Goal: Information Seeking & Learning: Learn about a topic

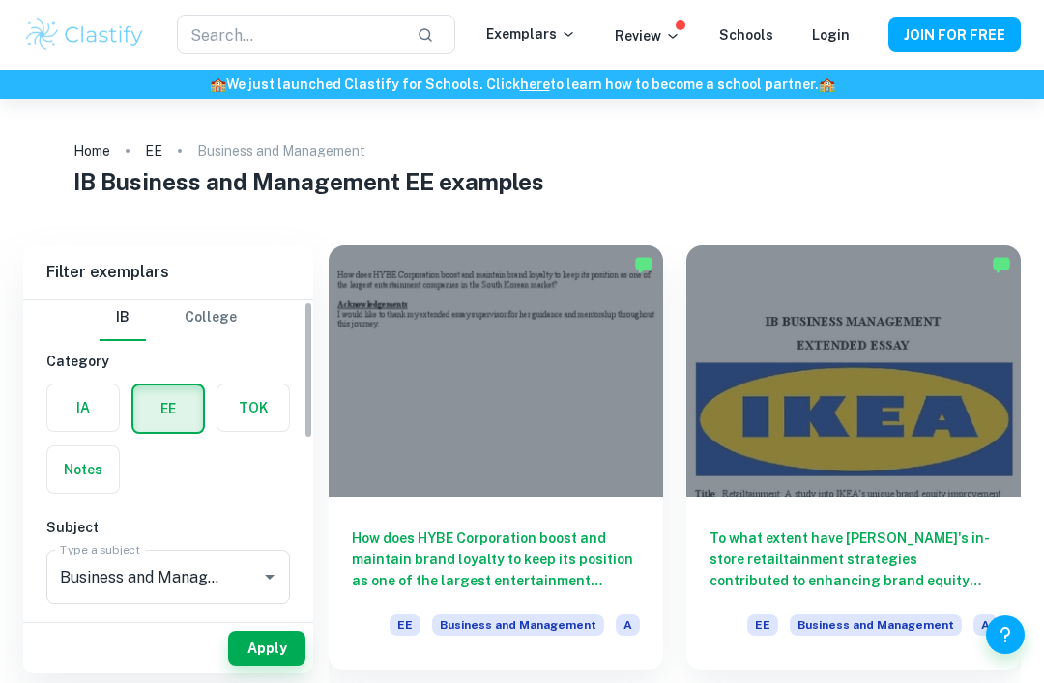
scroll to position [9, 0]
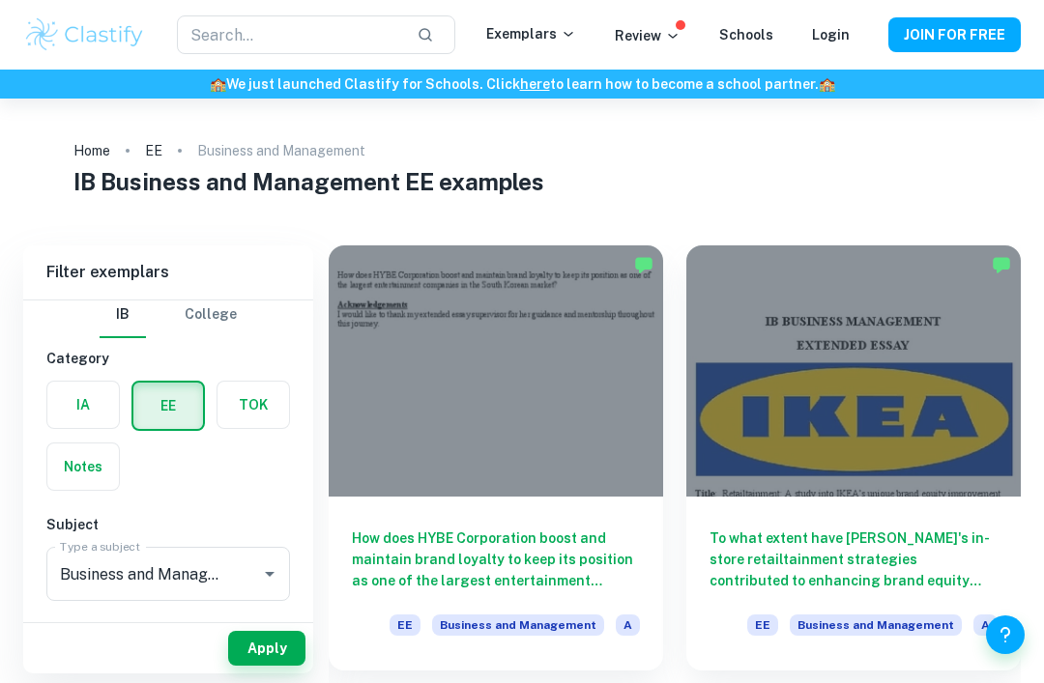
click at [372, 573] on h6 "How does HYBE Corporation boost and maintain brand loyalty to keep its position…" at bounding box center [496, 560] width 288 height 64
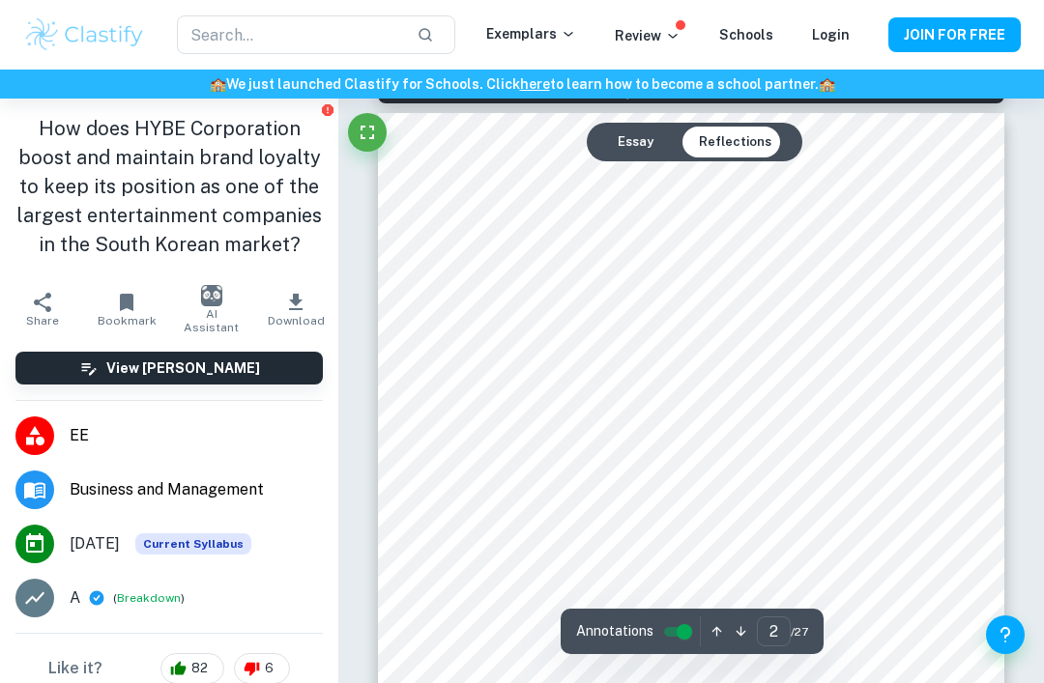
scroll to position [1003, 0]
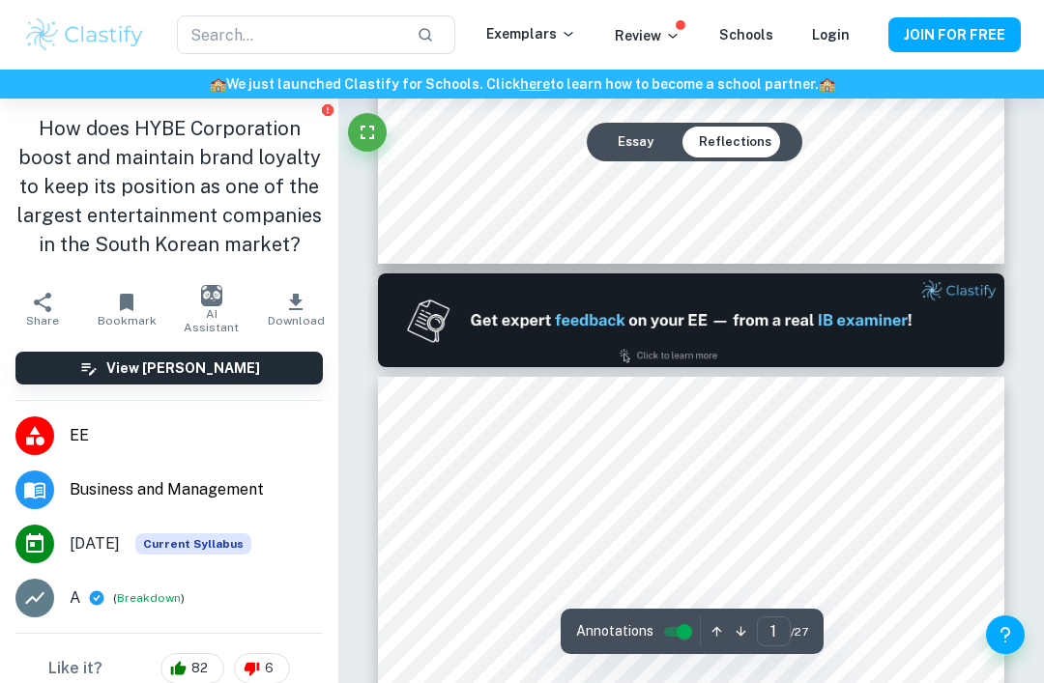
type input "2"
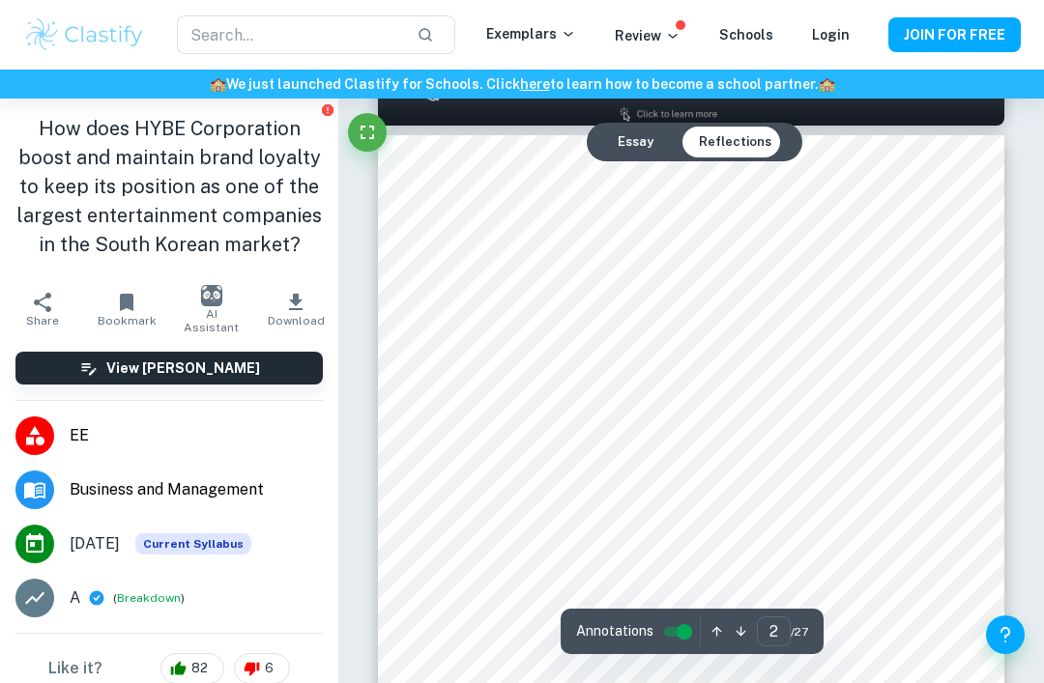
scroll to position [985, 0]
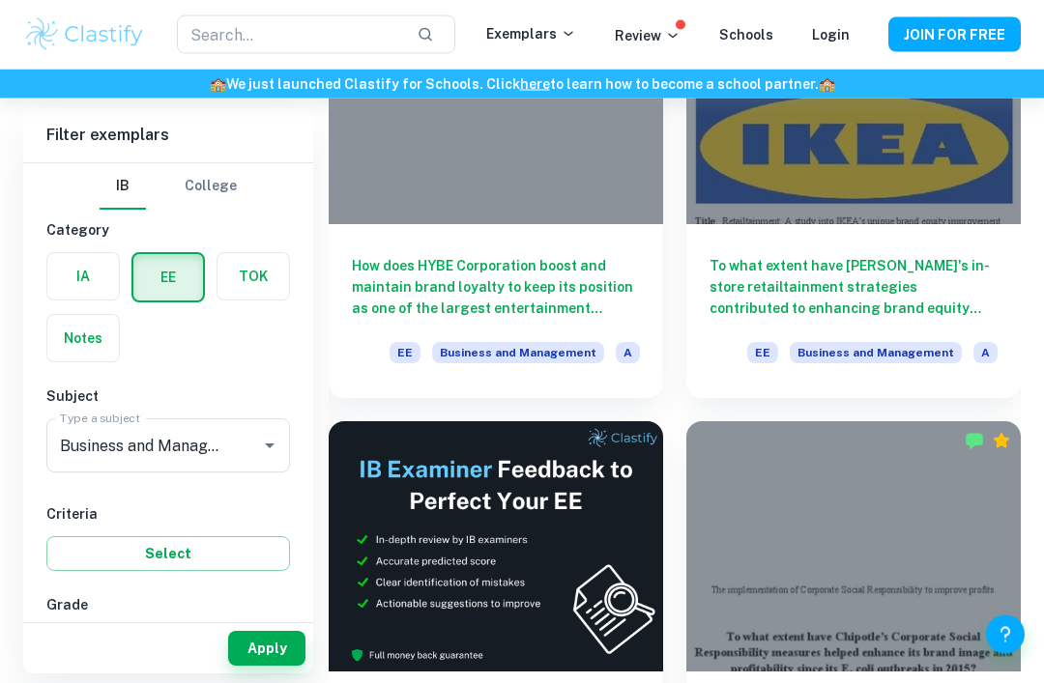
scroll to position [273, 0]
click at [922, 269] on h6 "To what extent have IKEA's in-store retailtainment strategies contributed to en…" at bounding box center [853, 287] width 288 height 64
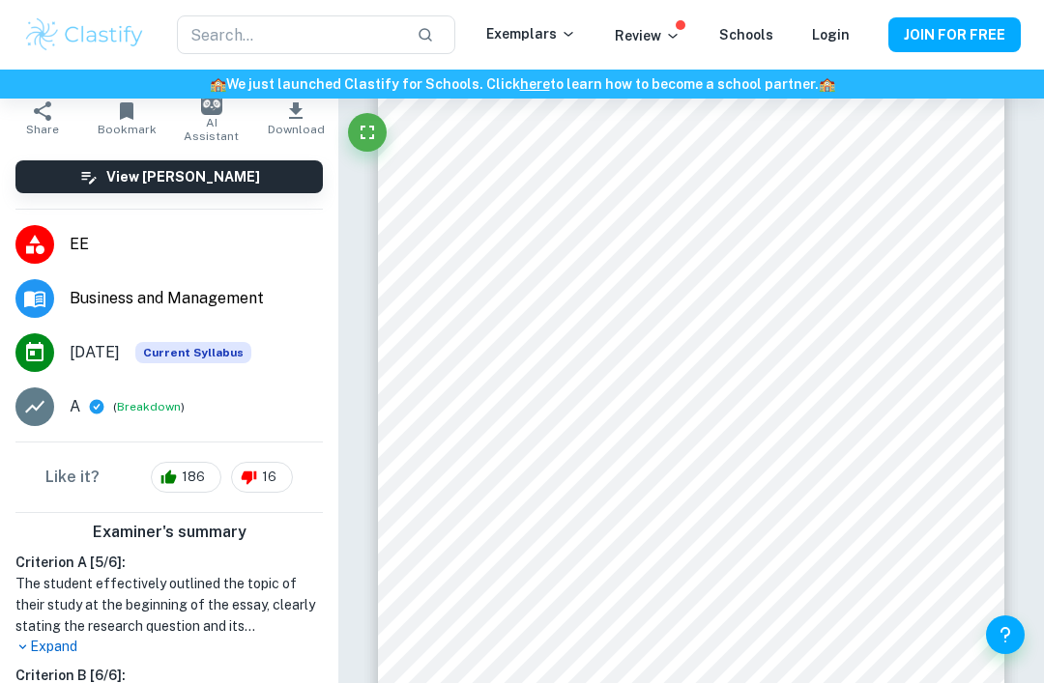
scroll to position [282, 0]
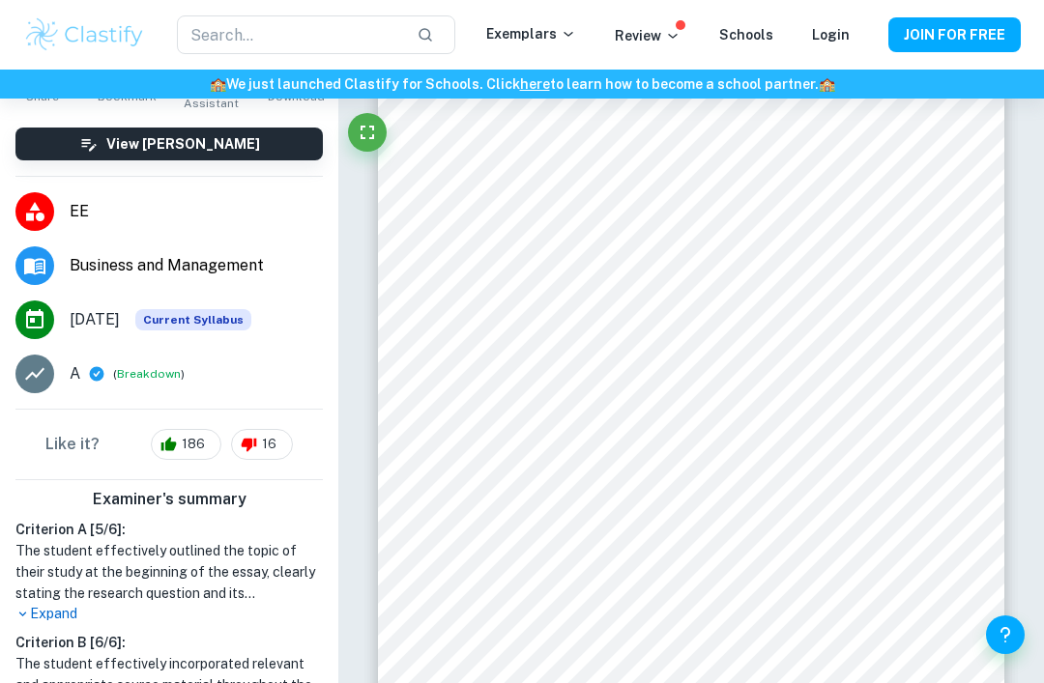
click at [27, 604] on p "Expand" at bounding box center [168, 614] width 307 height 20
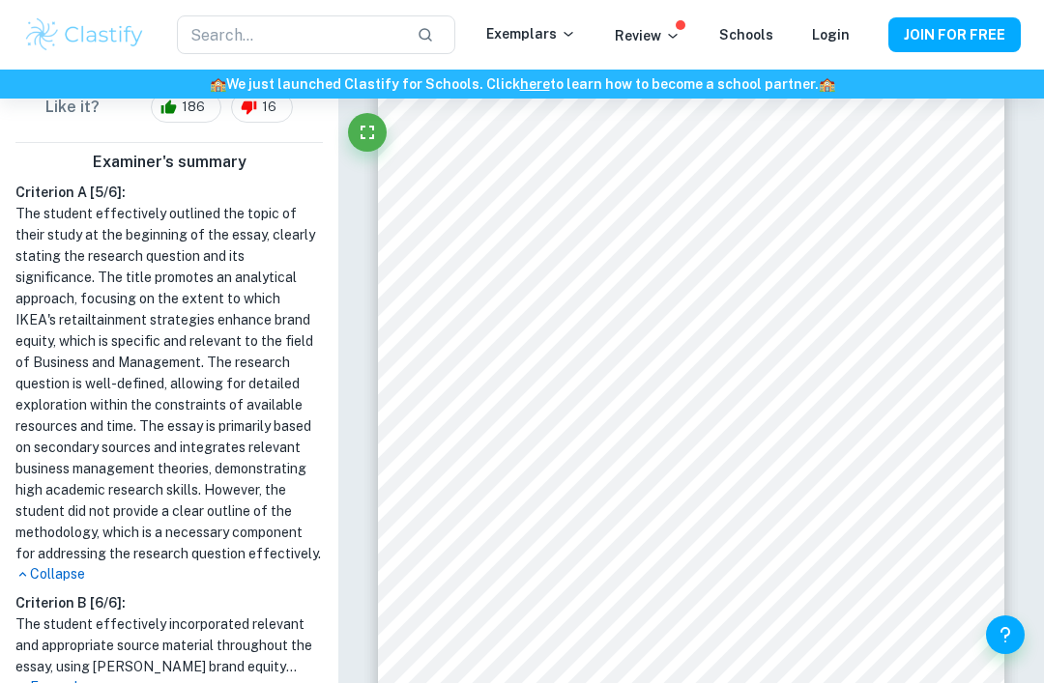
scroll to position [622, 0]
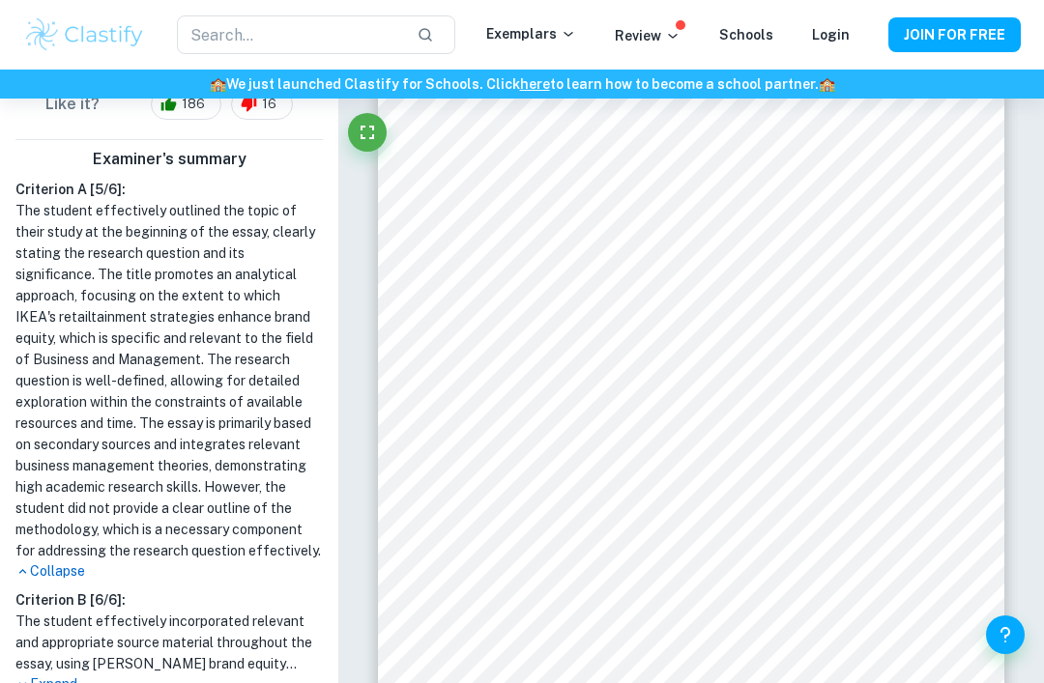
click at [39, 675] on p "Expand" at bounding box center [168, 685] width 307 height 20
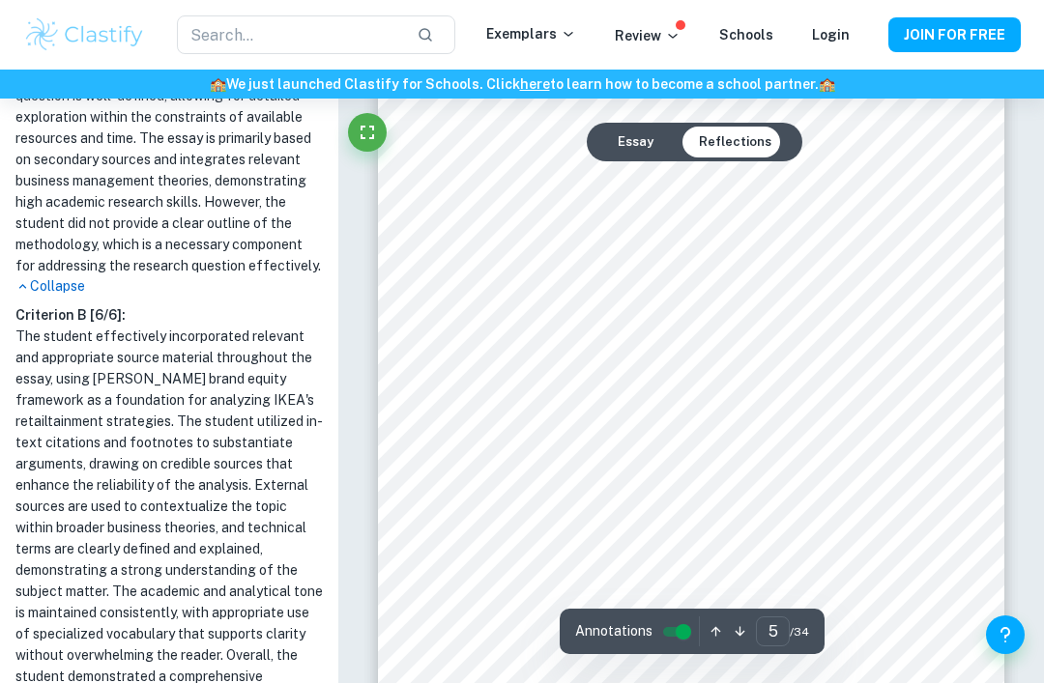
scroll to position [3920, 0]
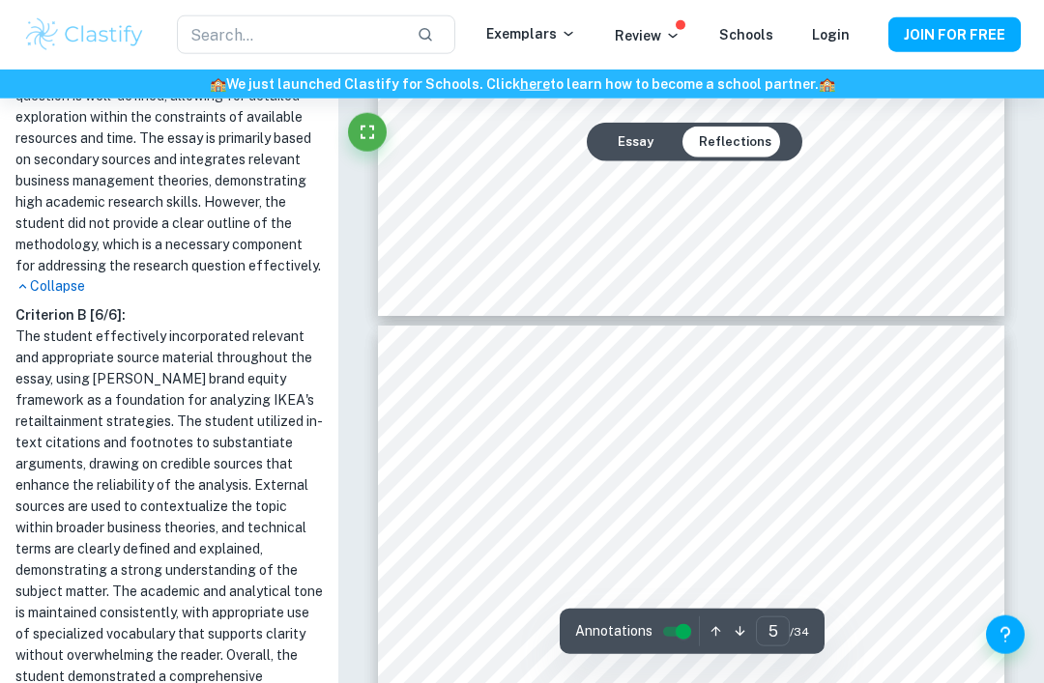
type input "6"
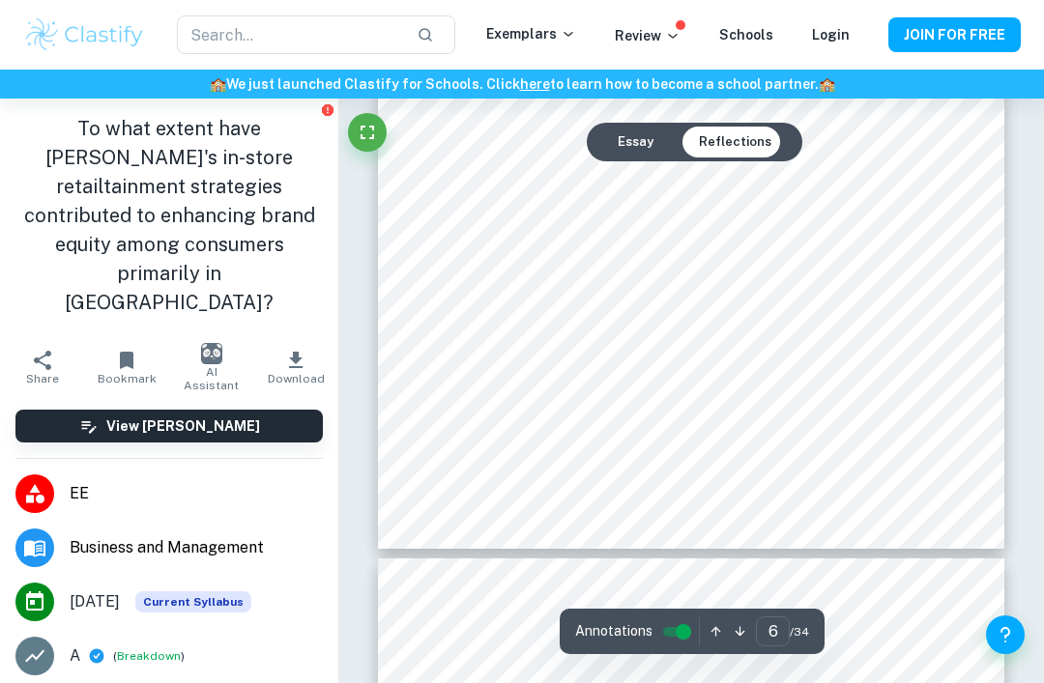
scroll to position [5091, 0]
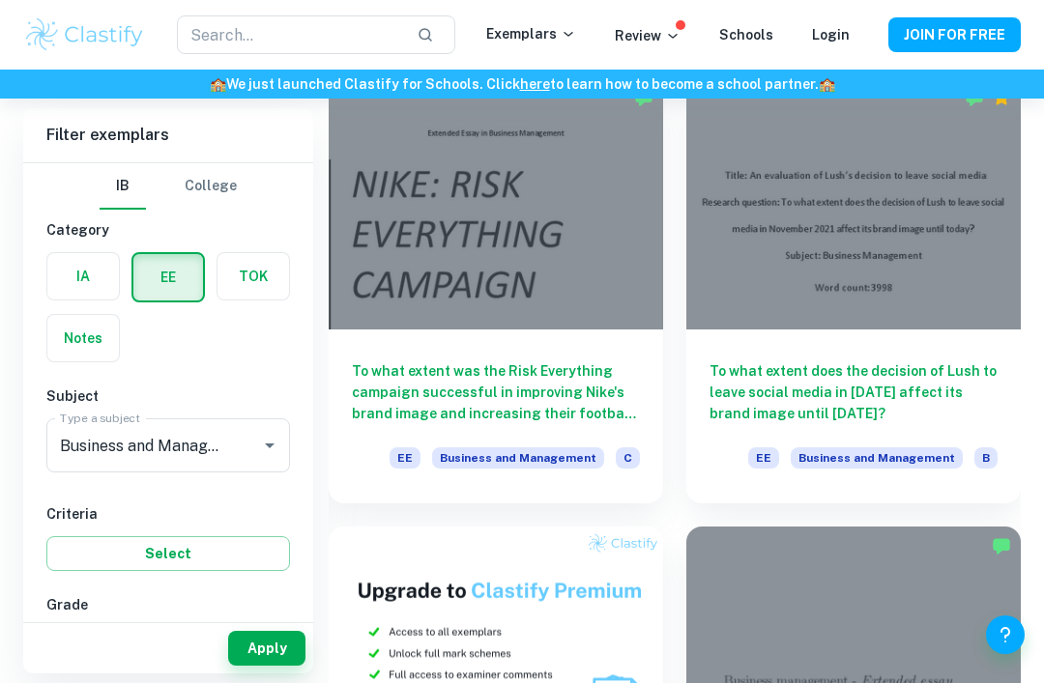
scroll to position [1049, 0]
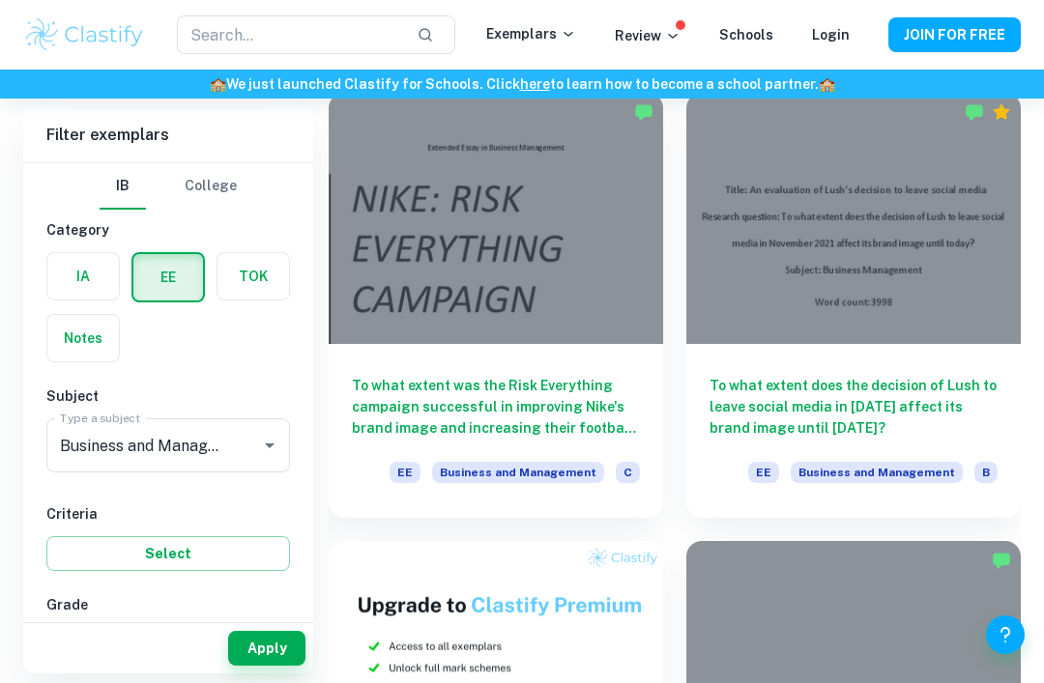
click at [609, 332] on div at bounding box center [496, 218] width 334 height 251
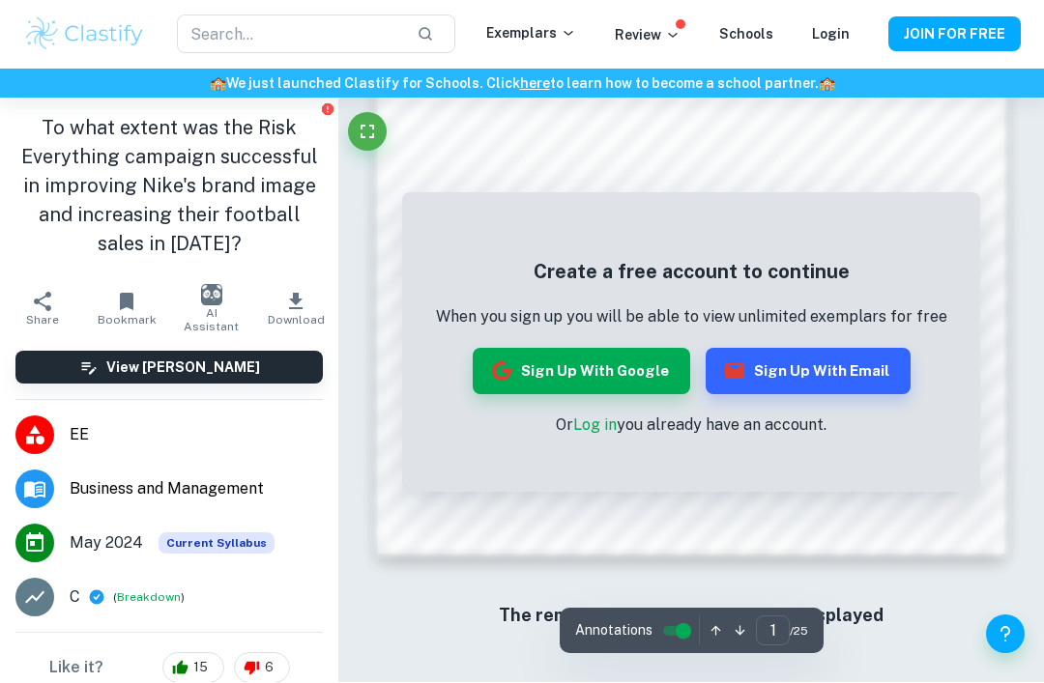
scroll to position [1198, 0]
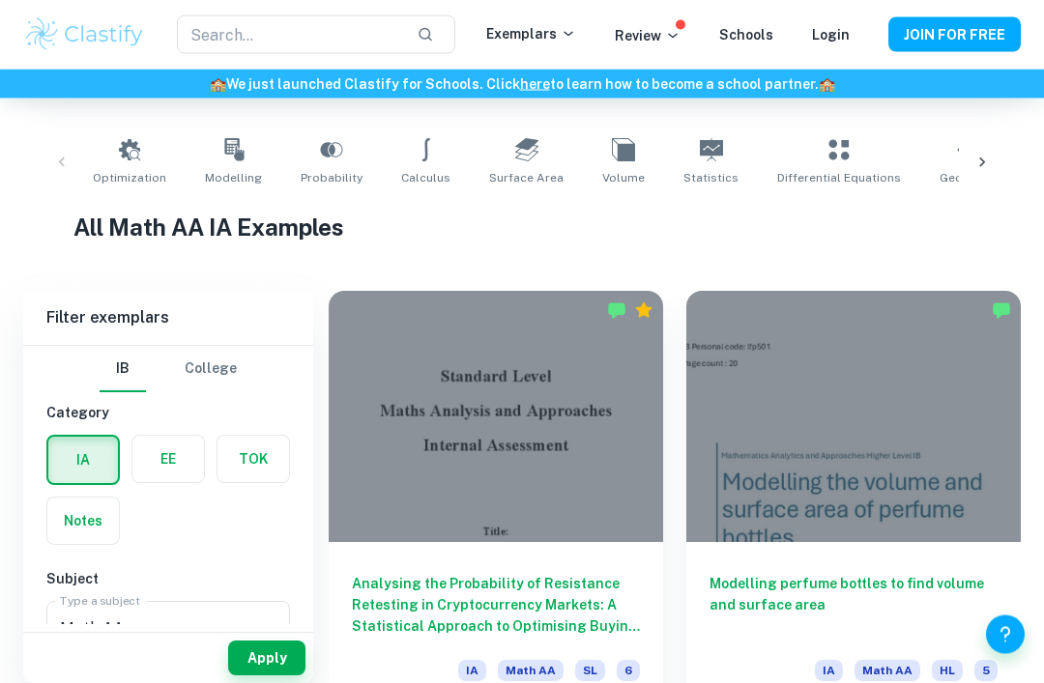
scroll to position [370, 0]
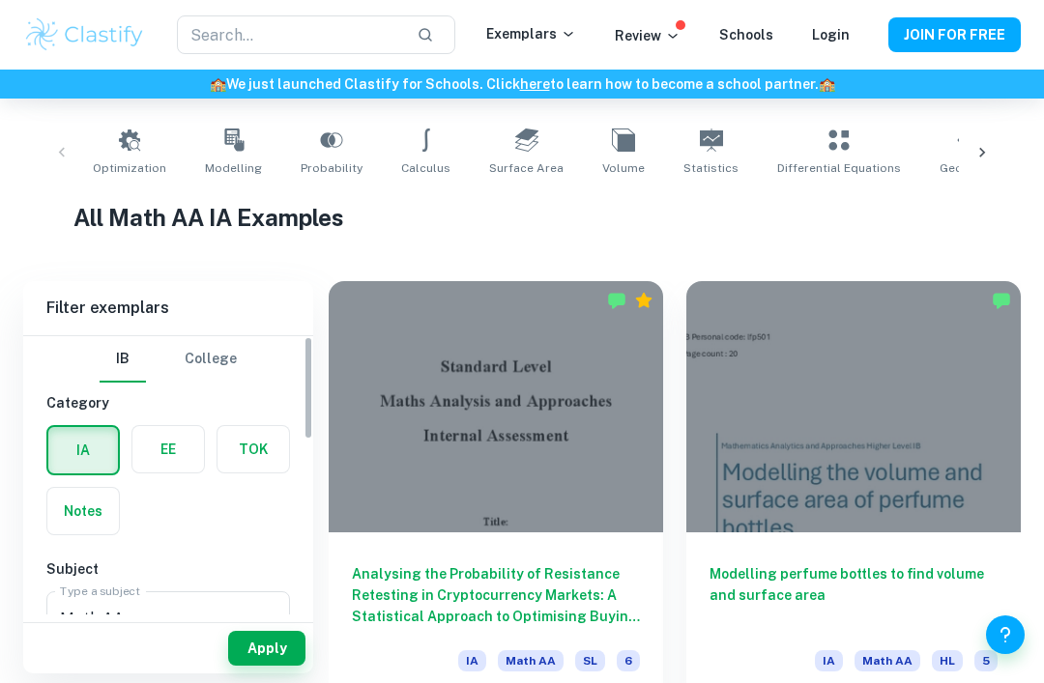
click at [238, 621] on div at bounding box center [256, 618] width 50 height 27
click at [201, 616] on input "Math AA" at bounding box center [141, 618] width 172 height 37
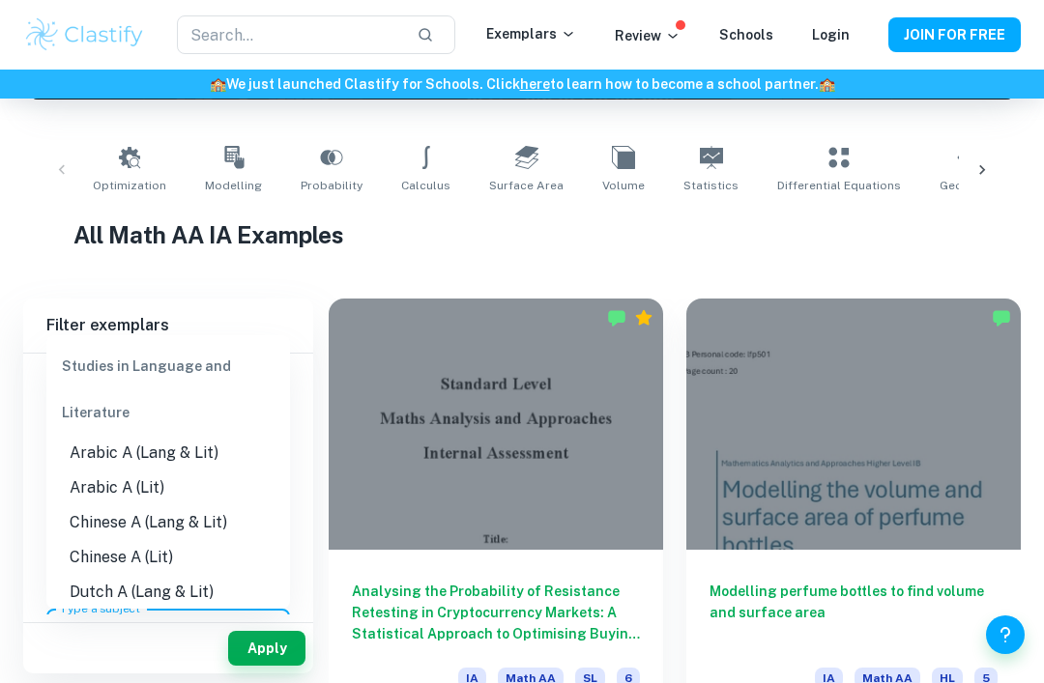
scroll to position [0, 0]
click at [267, 646] on icon "Close" at bounding box center [269, 635] width 23 height 23
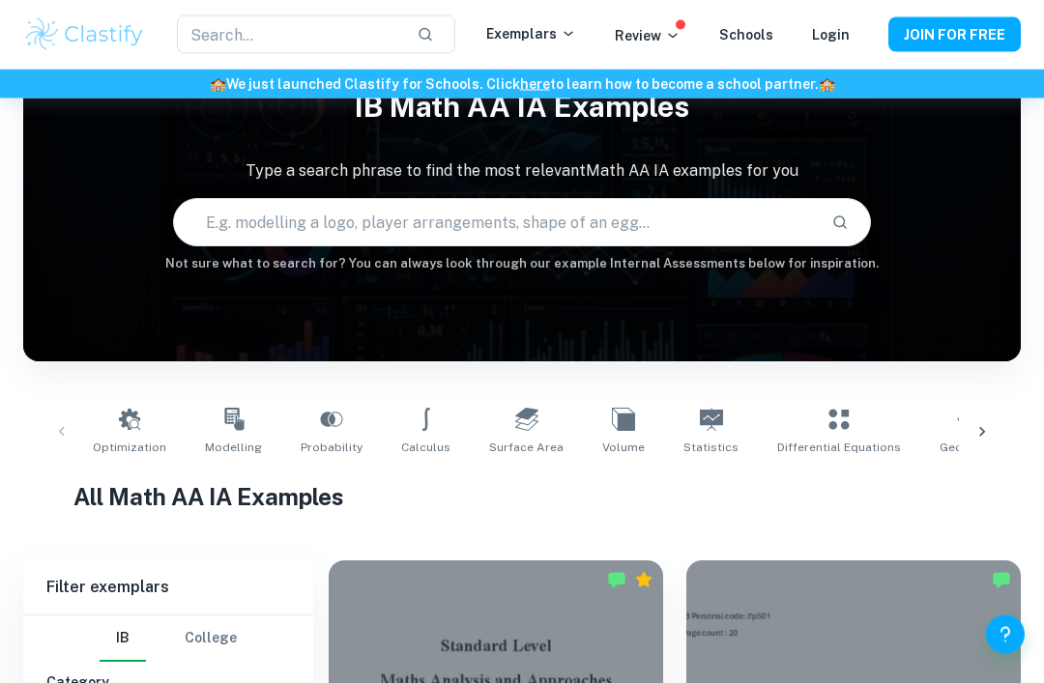
scroll to position [86, 0]
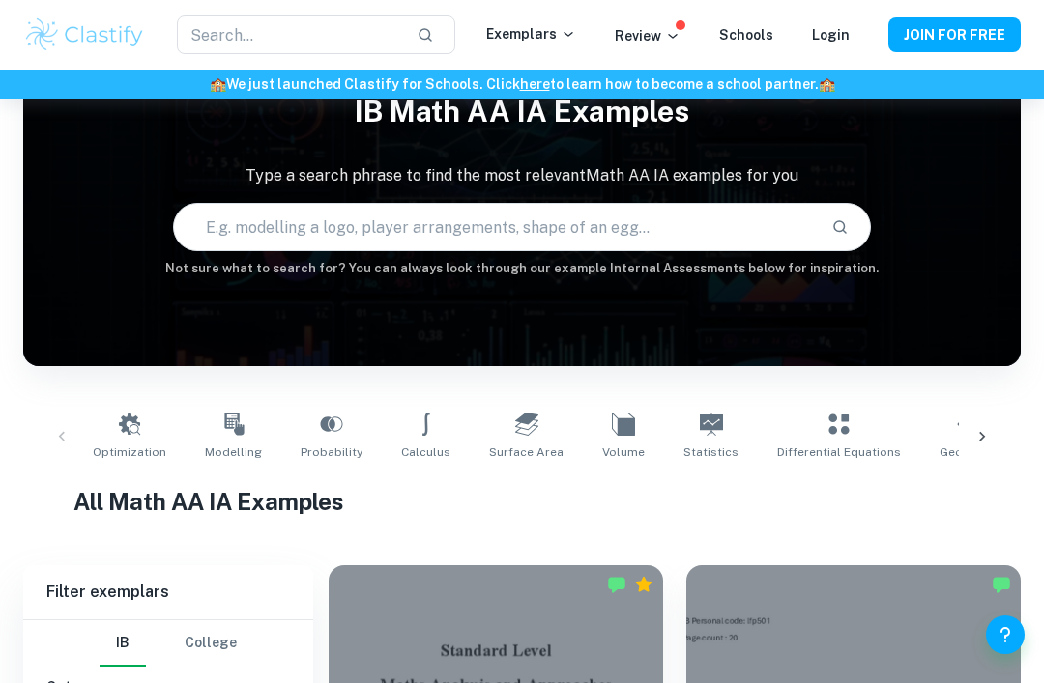
click at [420, 434] on icon at bounding box center [426, 424] width 23 height 23
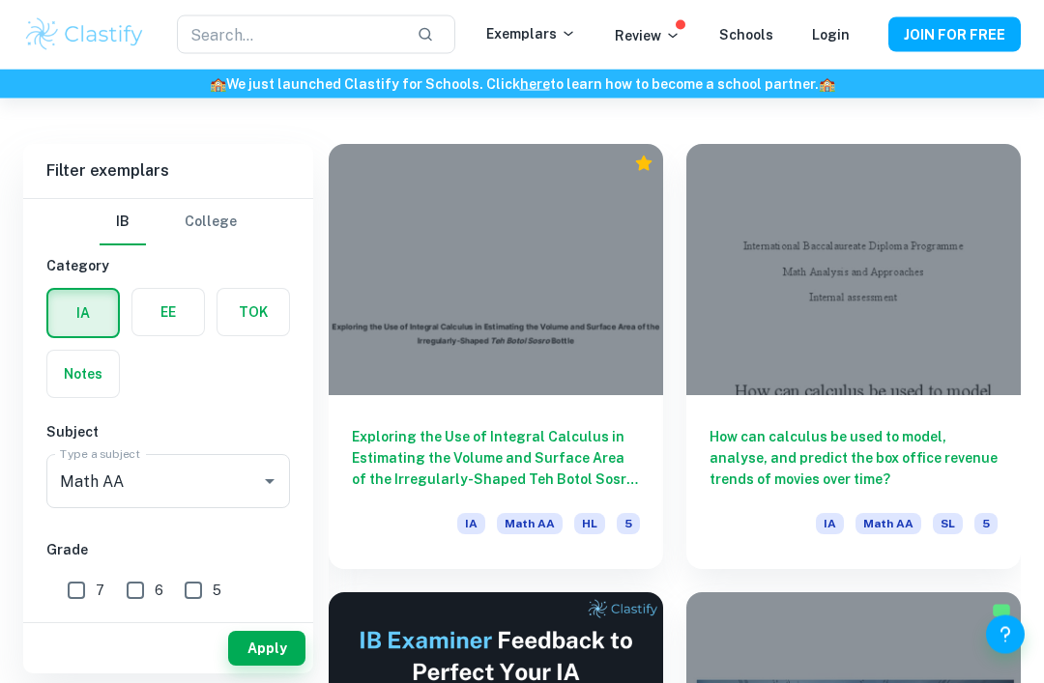
scroll to position [508, 0]
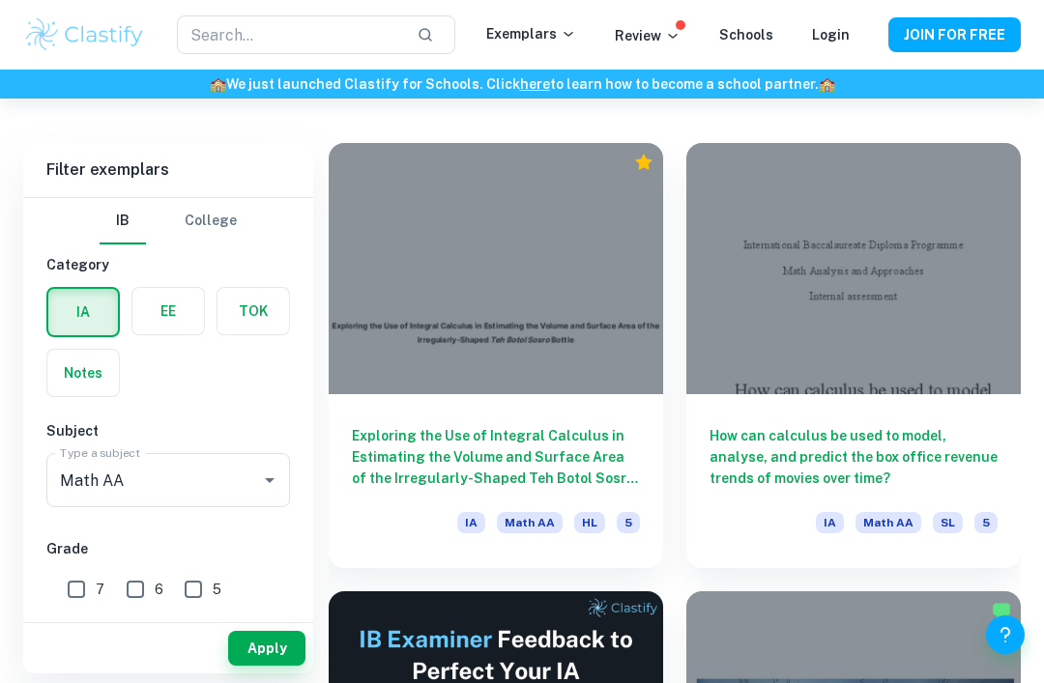
click at [592, 339] on div at bounding box center [496, 268] width 334 height 251
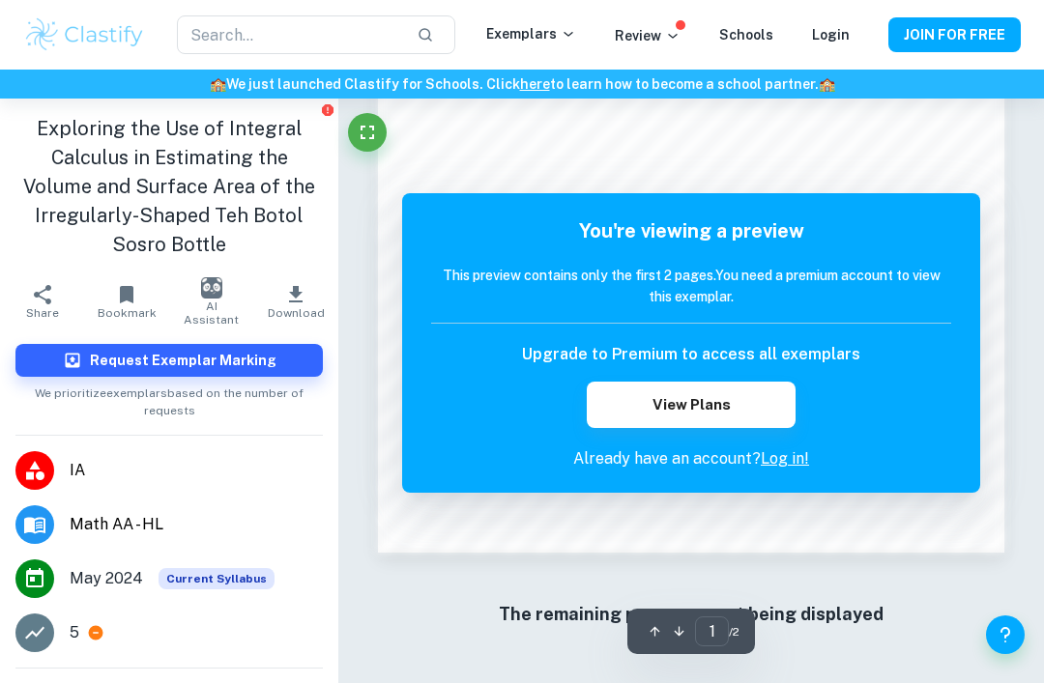
scroll to position [1346, 0]
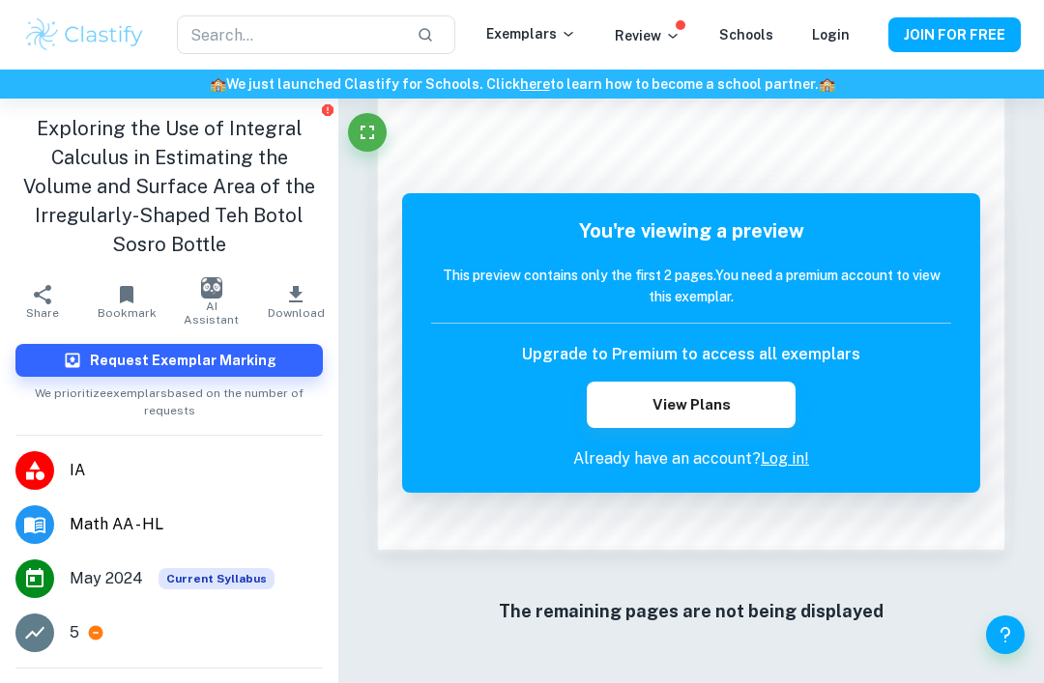
click at [228, 513] on span "Math AA - HL" at bounding box center [196, 524] width 253 height 23
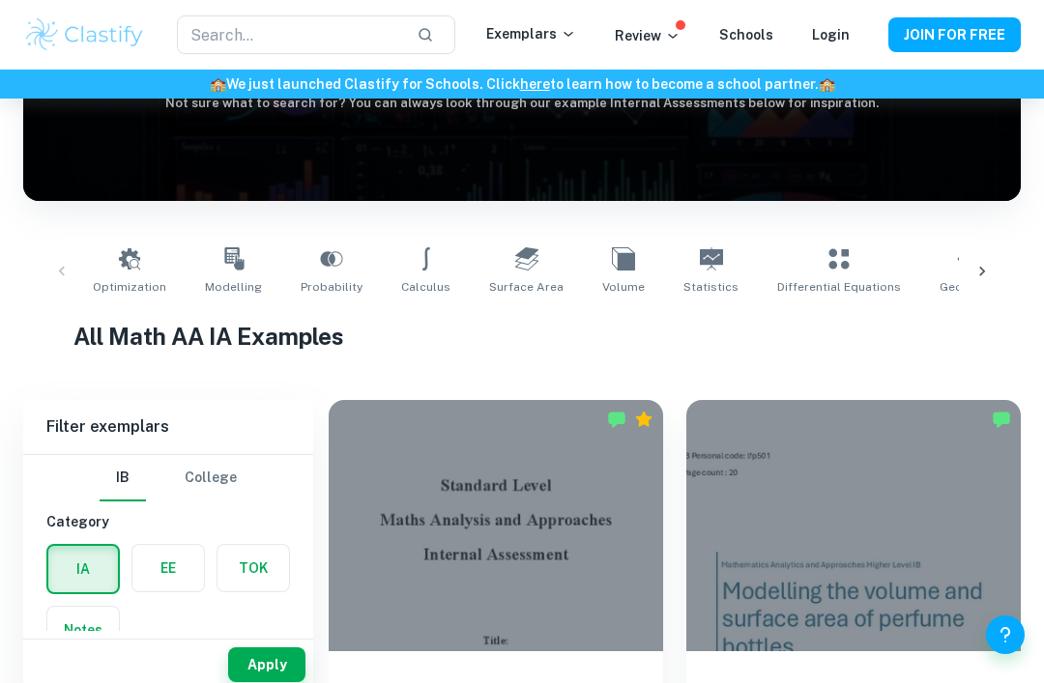
scroll to position [258, 0]
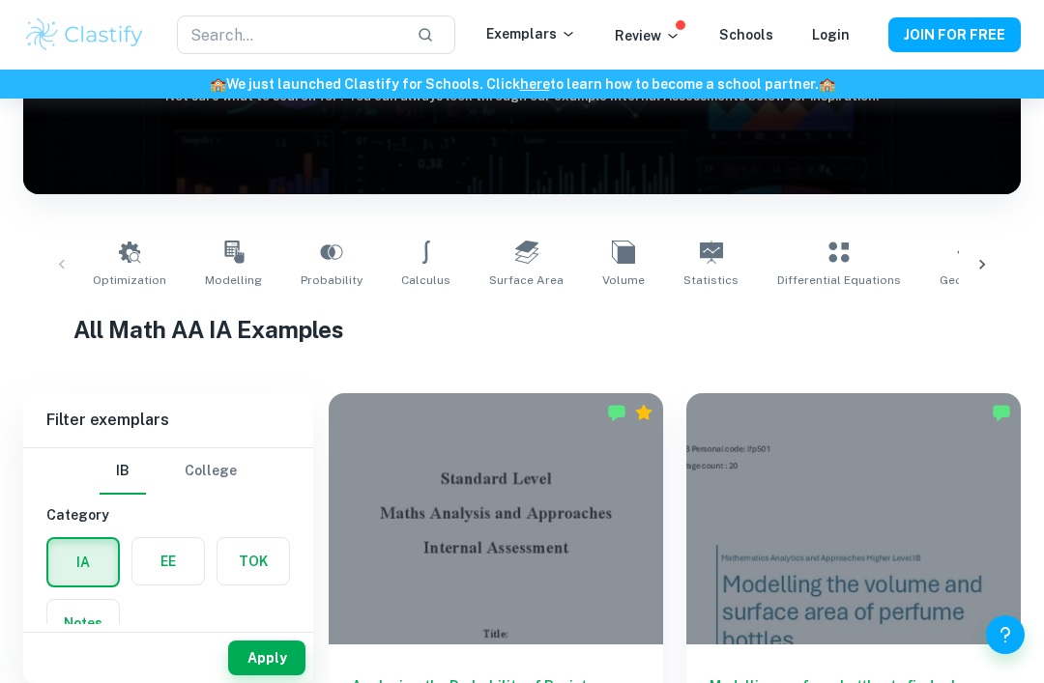
click at [827, 253] on link "Differential Equations" at bounding box center [838, 265] width 139 height 64
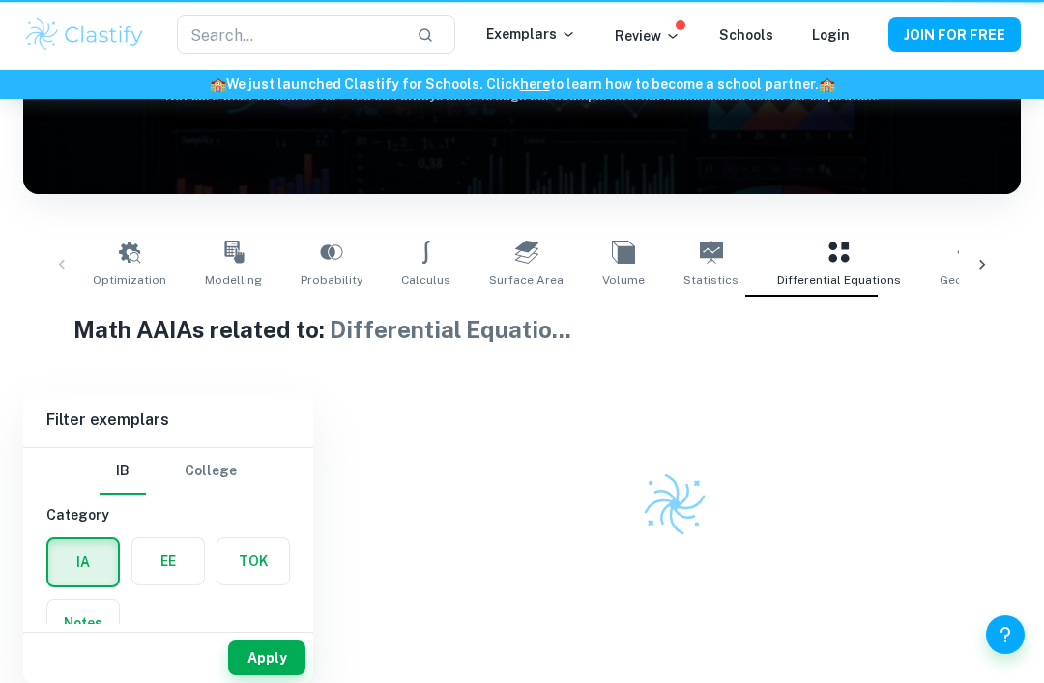
type input "Differential Equations"
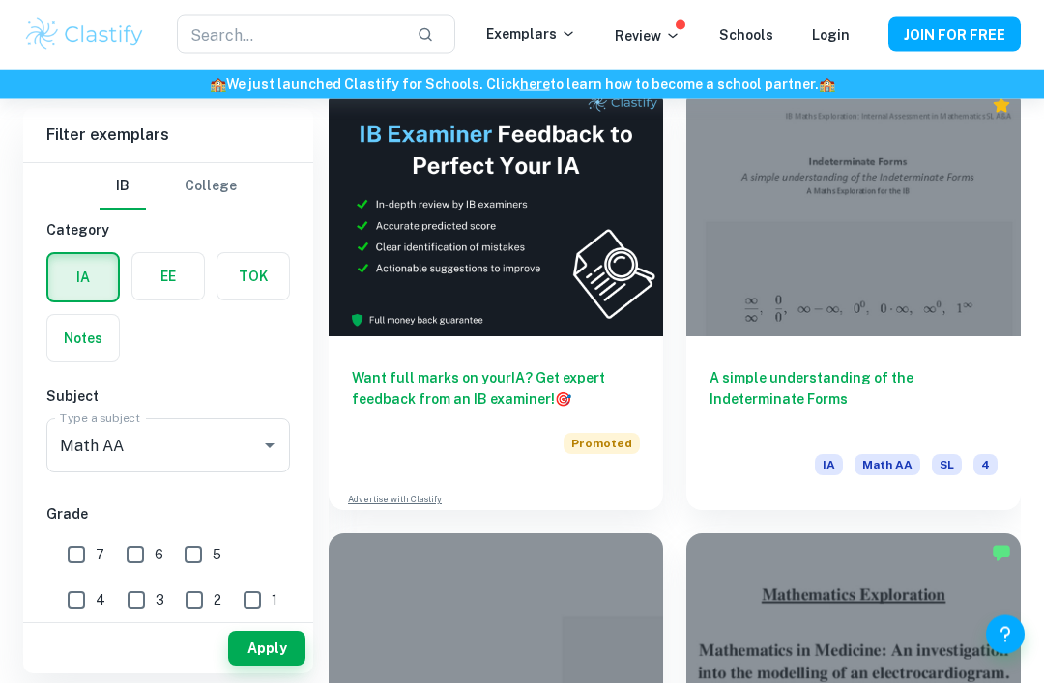
scroll to position [4598, 0]
click at [1005, 5] on div "​ Exemplars Review Schools Login JOIN FOR FREE" at bounding box center [522, 35] width 1044 height 70
